Goal: Transaction & Acquisition: Subscribe to service/newsletter

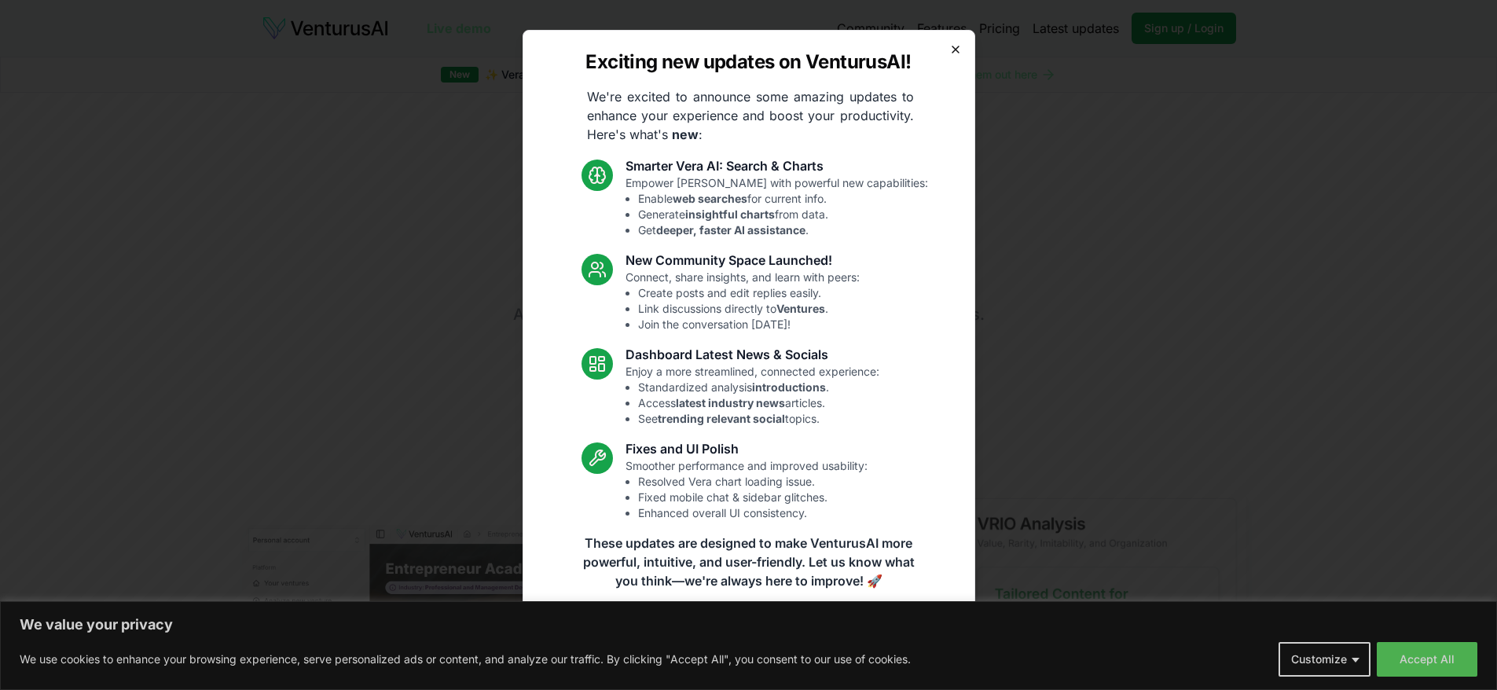
drag, startPoint x: 956, startPoint y: 49, endPoint x: 960, endPoint y: 66, distance: 17.9
click at [956, 50] on icon "button" at bounding box center [955, 49] width 13 height 13
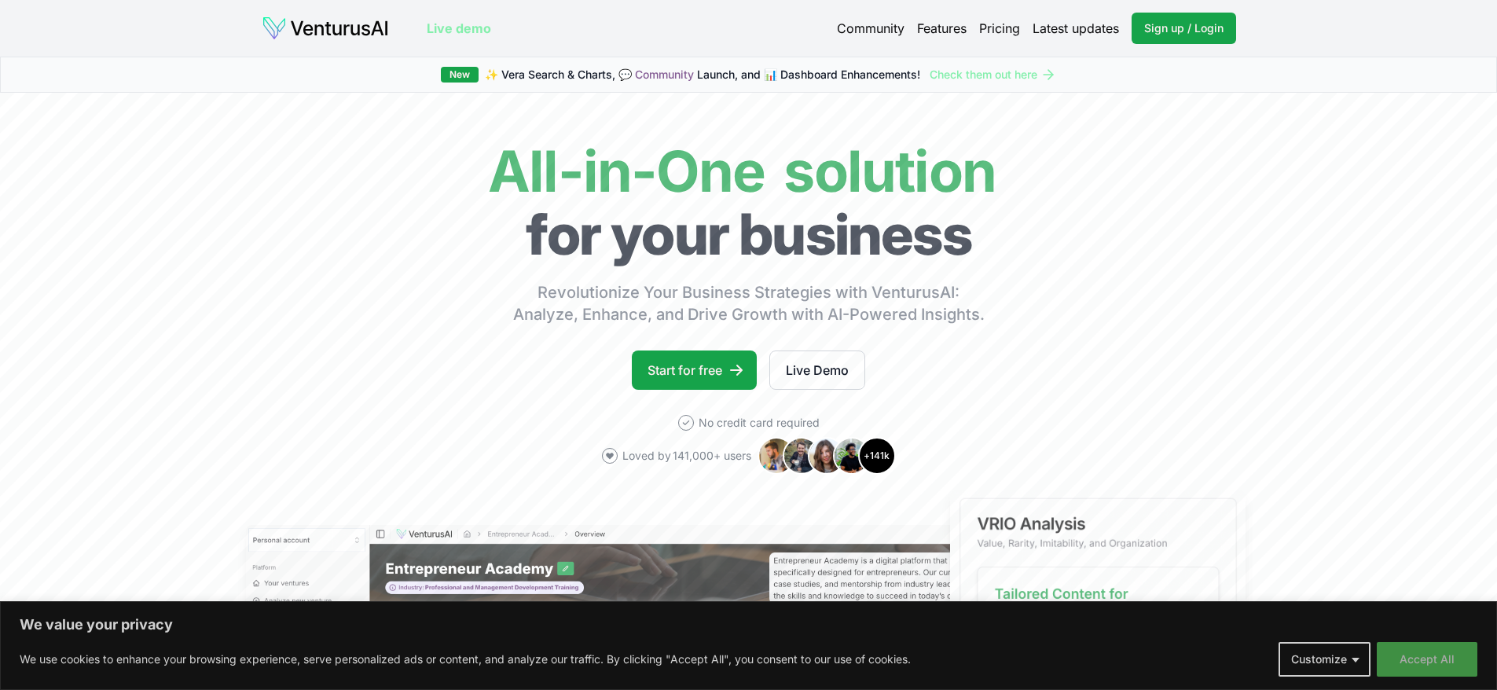
click at [1421, 663] on button "Accept All" at bounding box center [1427, 659] width 101 height 35
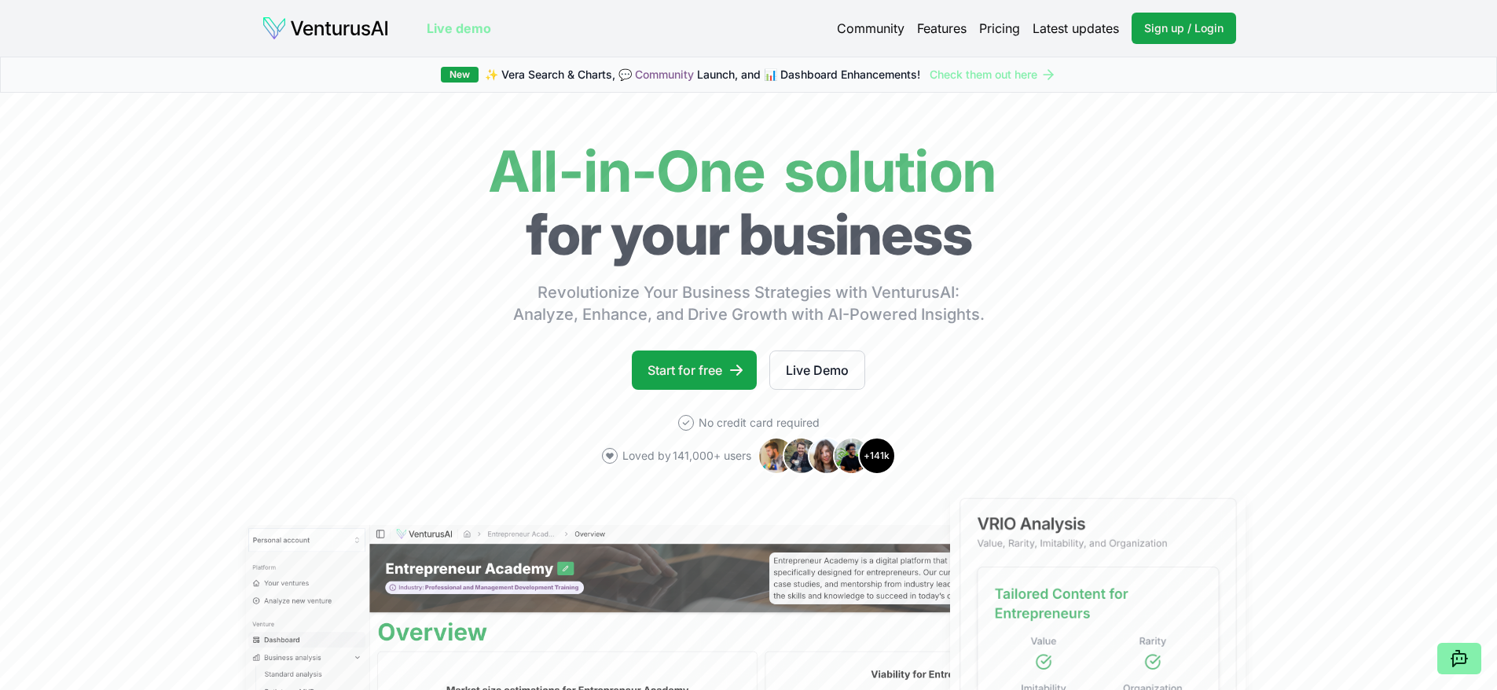
click at [997, 28] on link "Pricing" at bounding box center [999, 28] width 41 height 19
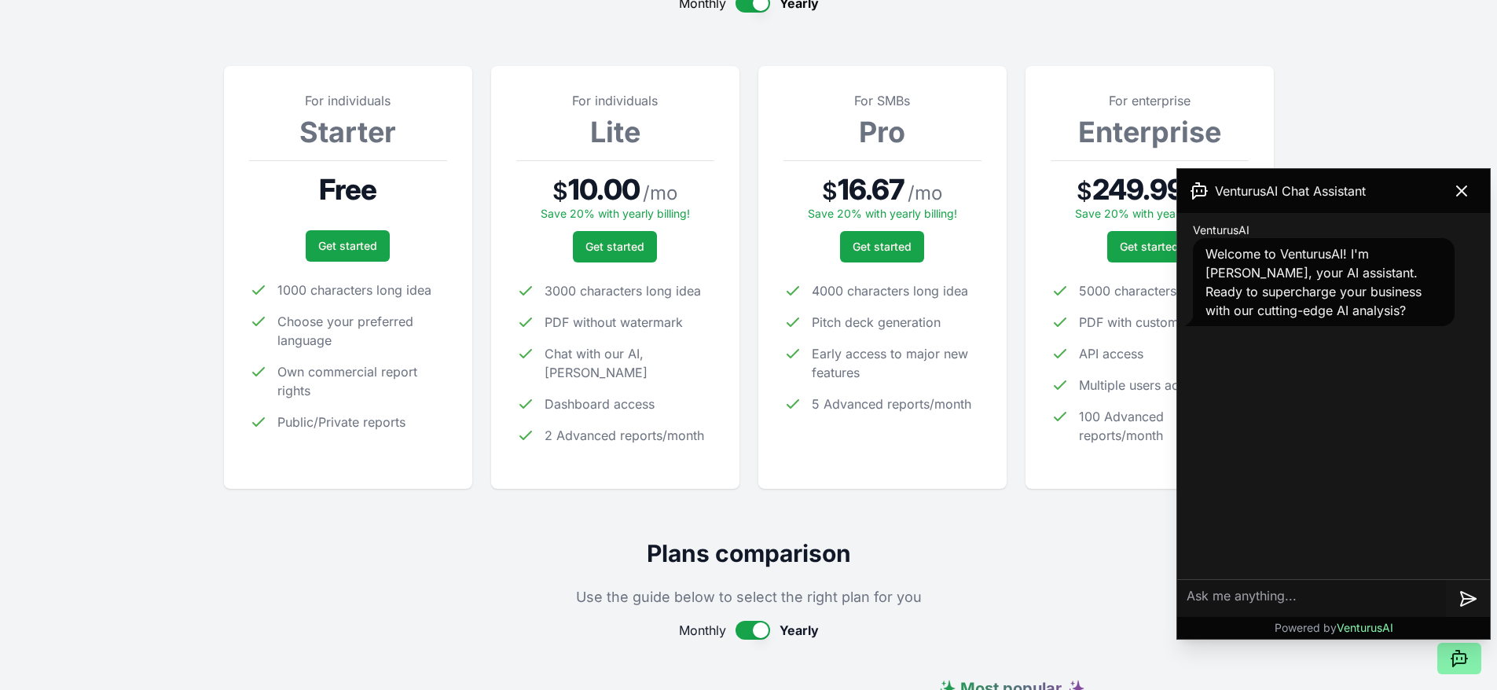
scroll to position [236, 0]
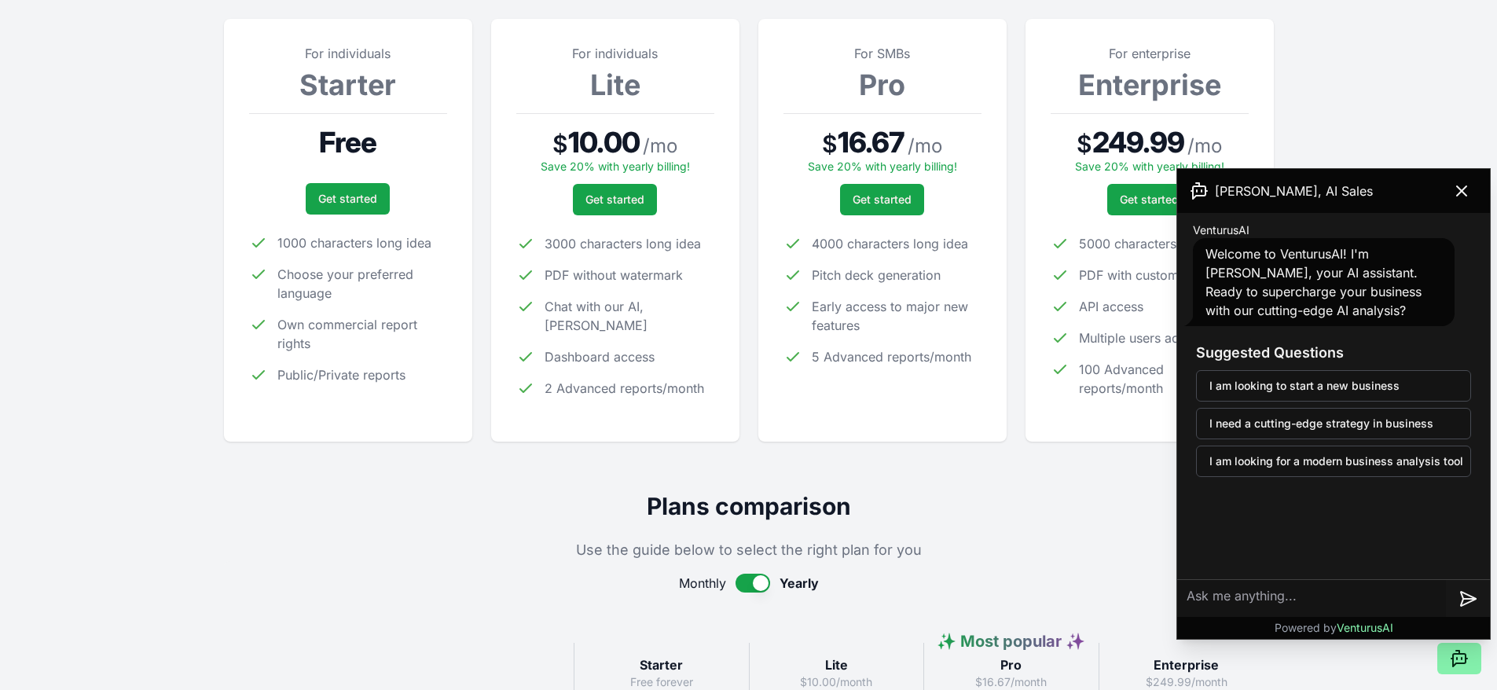
click at [1460, 184] on icon at bounding box center [1461, 191] width 19 height 19
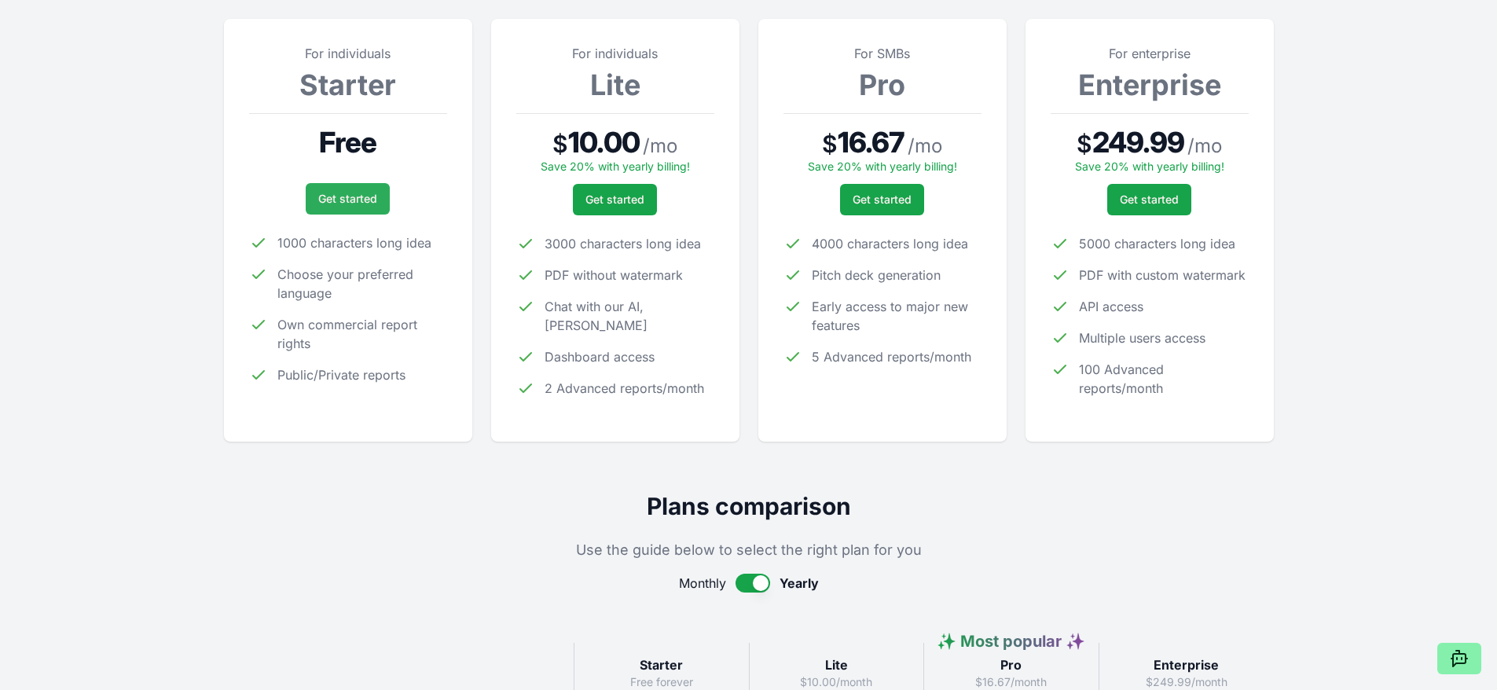
click at [359, 195] on link "Get started" at bounding box center [348, 198] width 84 height 31
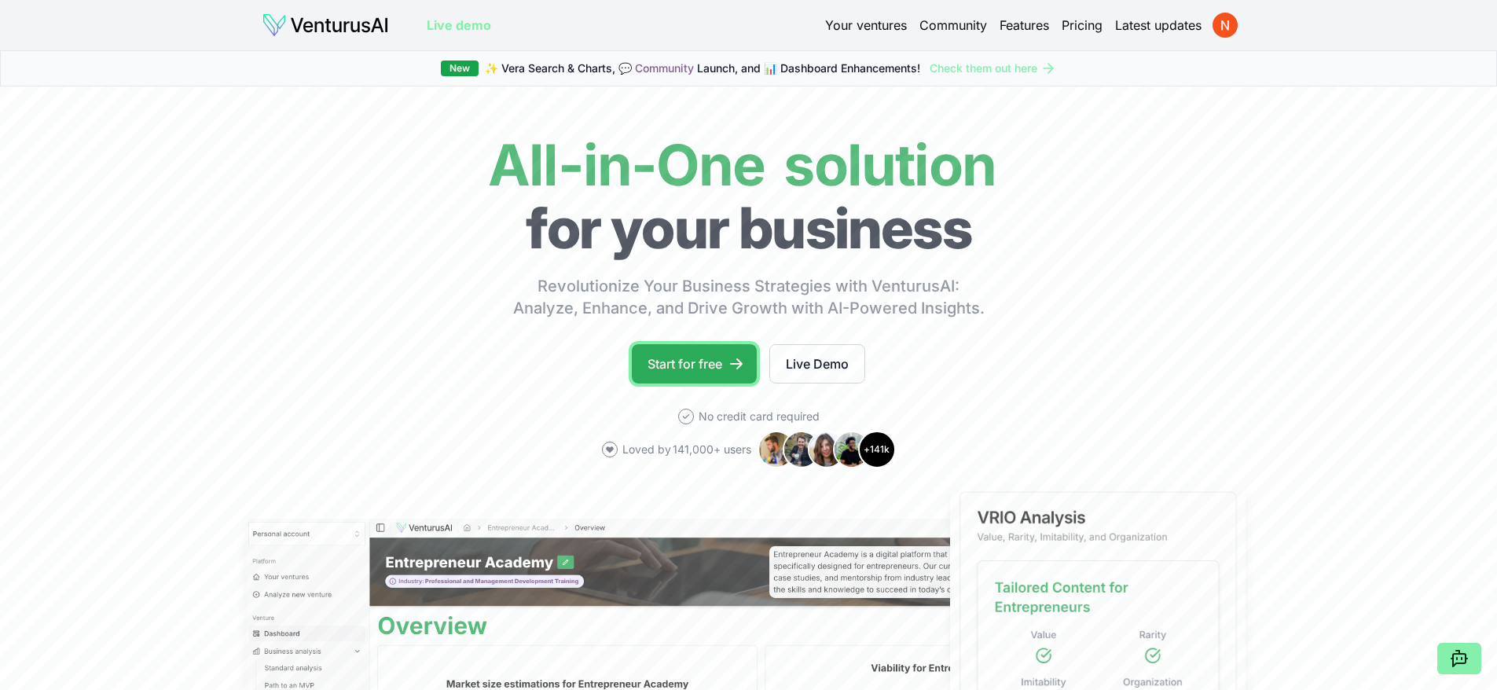
click at [715, 363] on link "Start for free" at bounding box center [694, 363] width 125 height 39
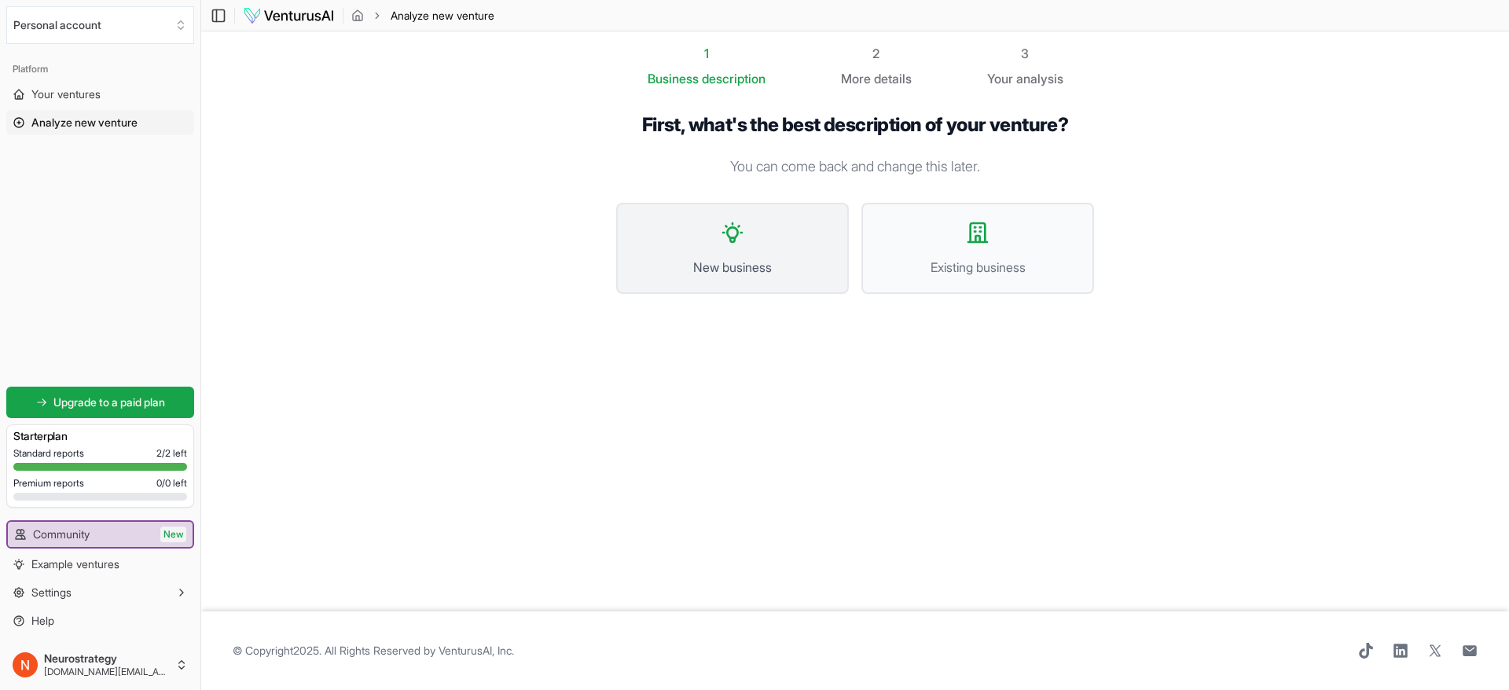
click at [733, 239] on icon at bounding box center [732, 232] width 19 height 19
